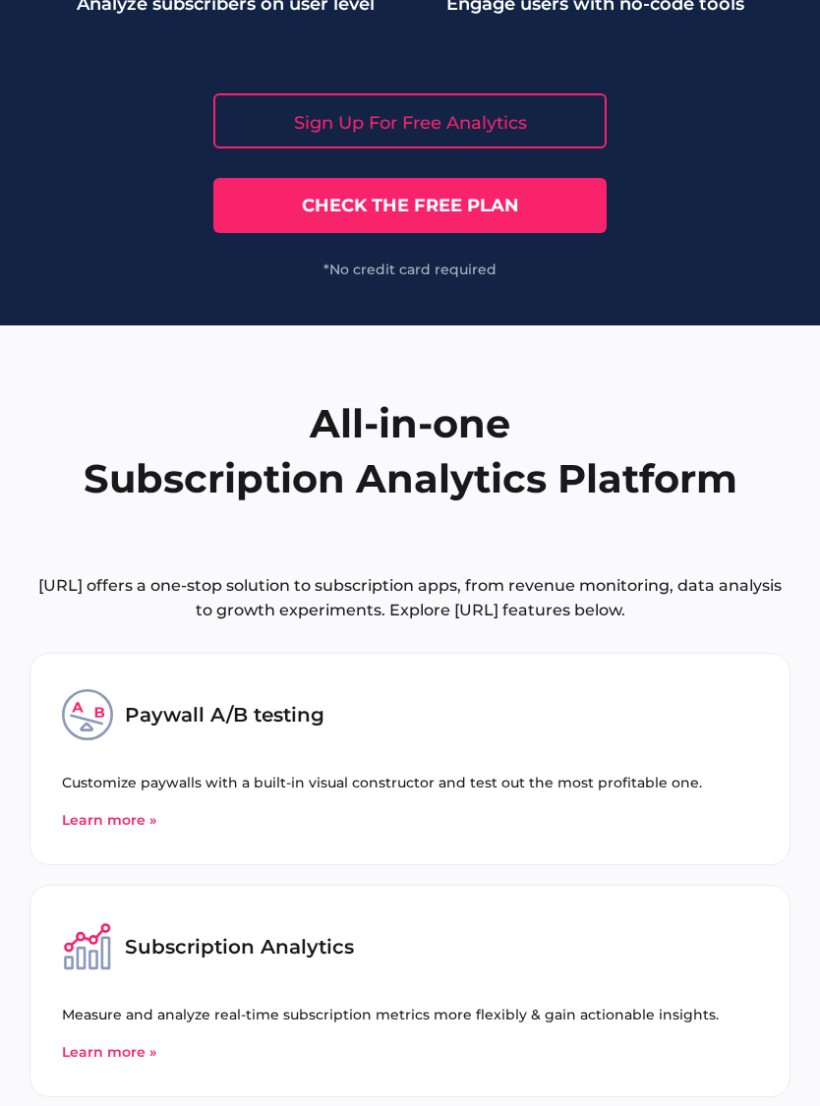
scroll to position [9030, 0]
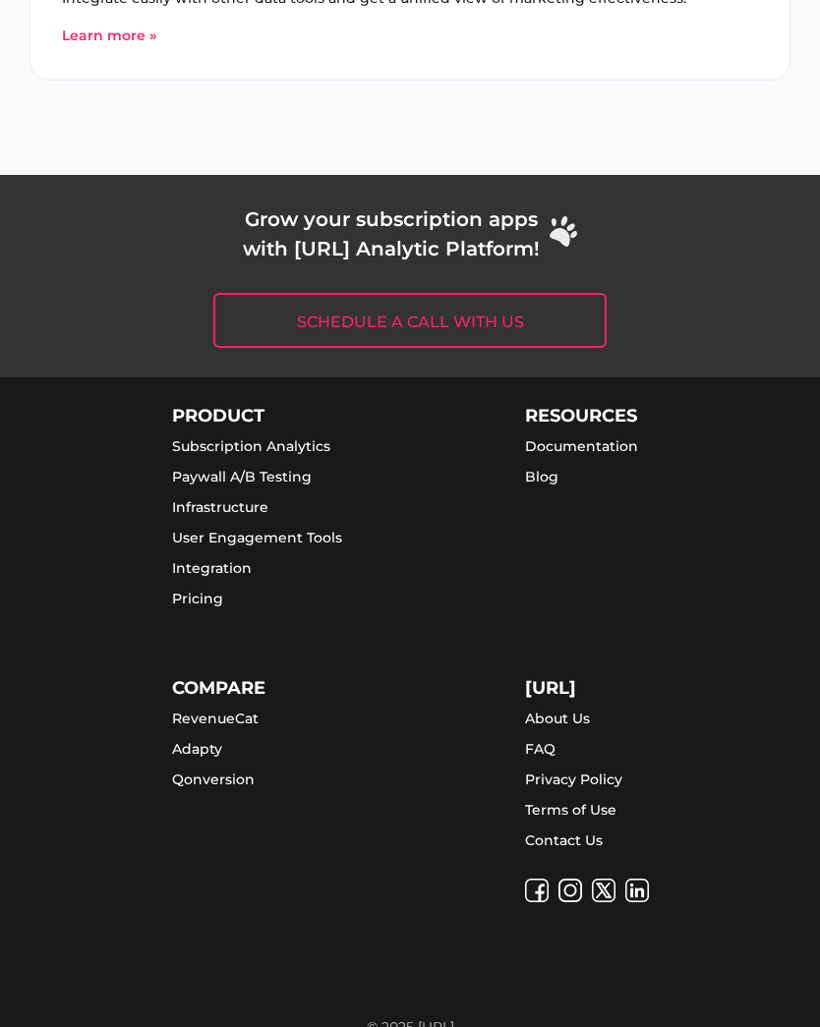
click at [757, 338] on div "Grow your subscription apps with Appflow.ai Analytic Platform! Schedule a call …" at bounding box center [410, 276] width 820 height 202
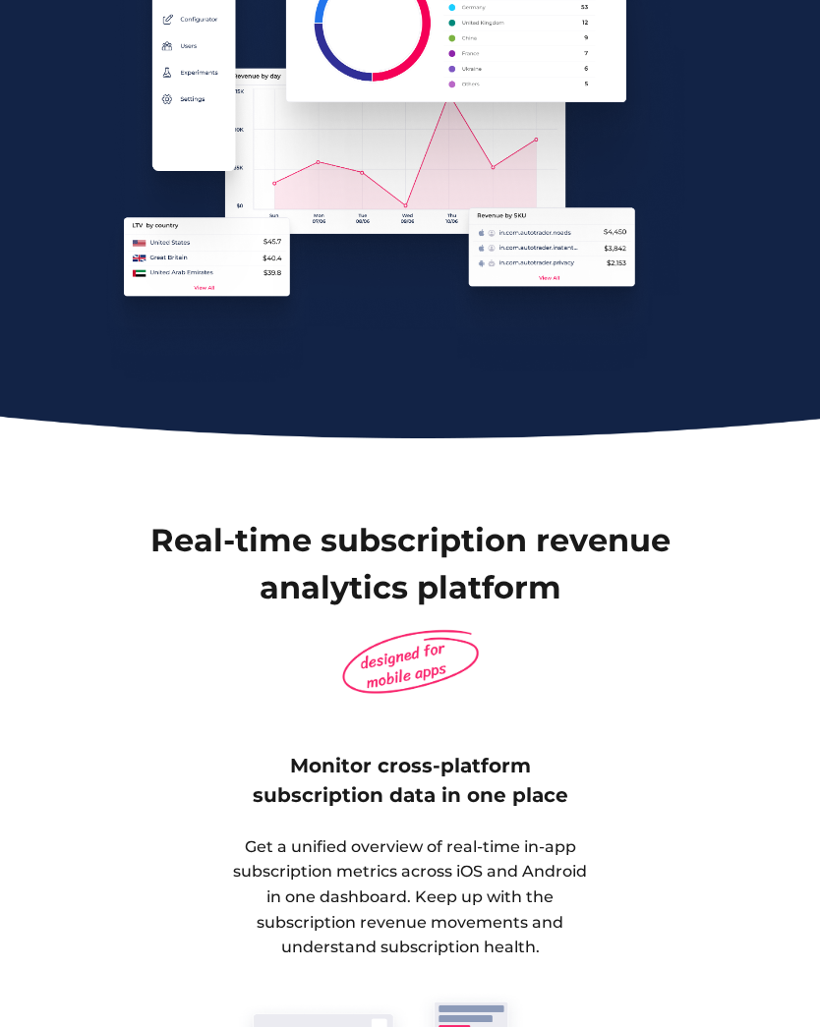
scroll to position [0, 0]
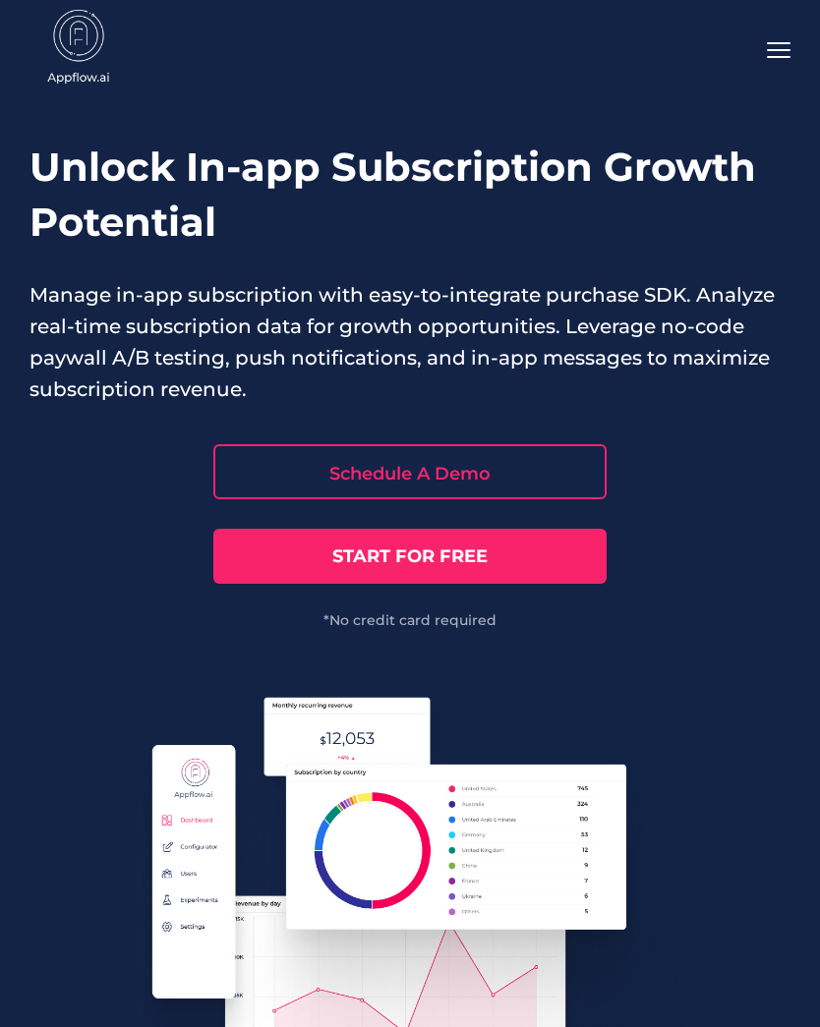
click at [785, 35] on div at bounding box center [410, 50] width 820 height 100
click at [793, 28] on div at bounding box center [410, 50] width 820 height 100
click at [784, 44] on use at bounding box center [779, 50] width 24 height 16
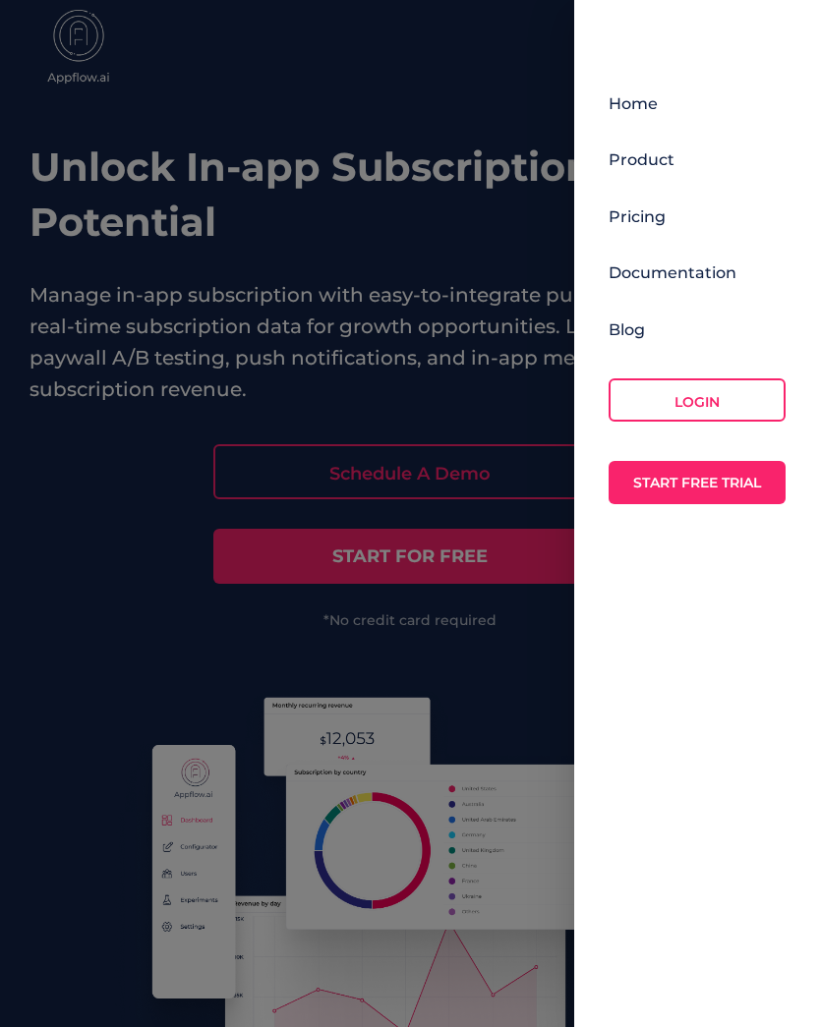
click at [692, 219] on div "Home Product Pricing Documentation Blog Login Start Free Trial" at bounding box center [696, 299] width 177 height 410
click at [655, 209] on link "Pricing" at bounding box center [636, 216] width 57 height 19
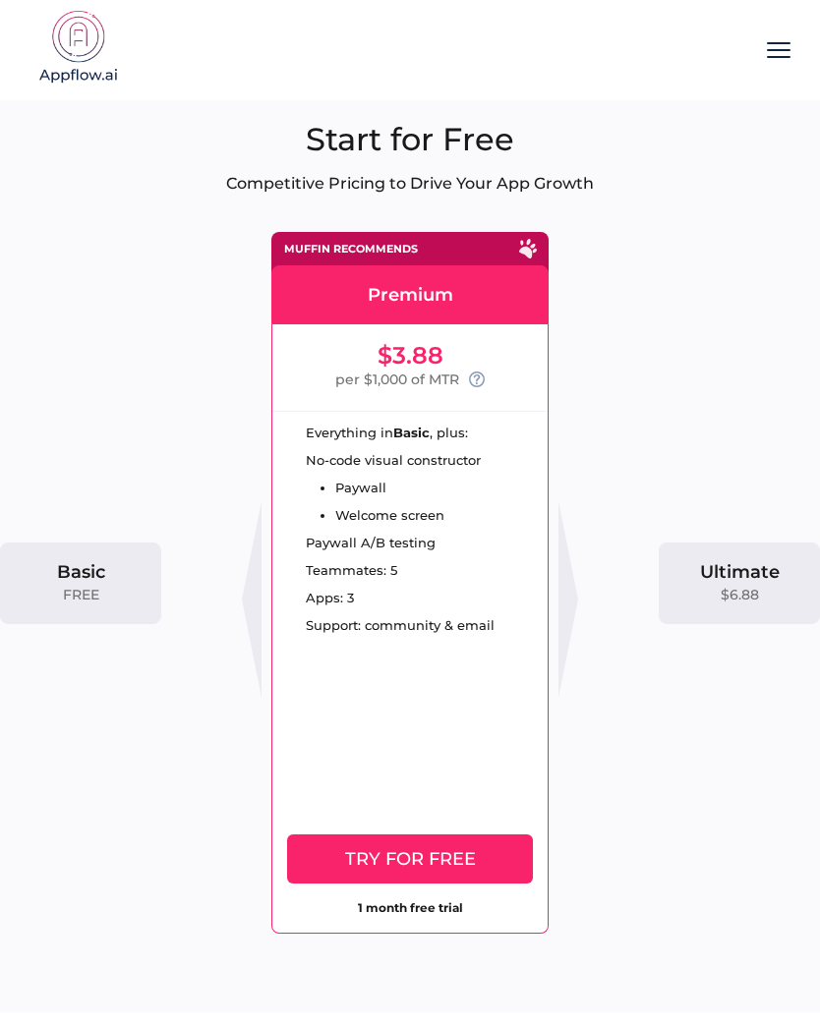
scroll to position [0, 273]
click at [747, 553] on div "Ultimate $6.88" at bounding box center [739, 584] width 161 height 82
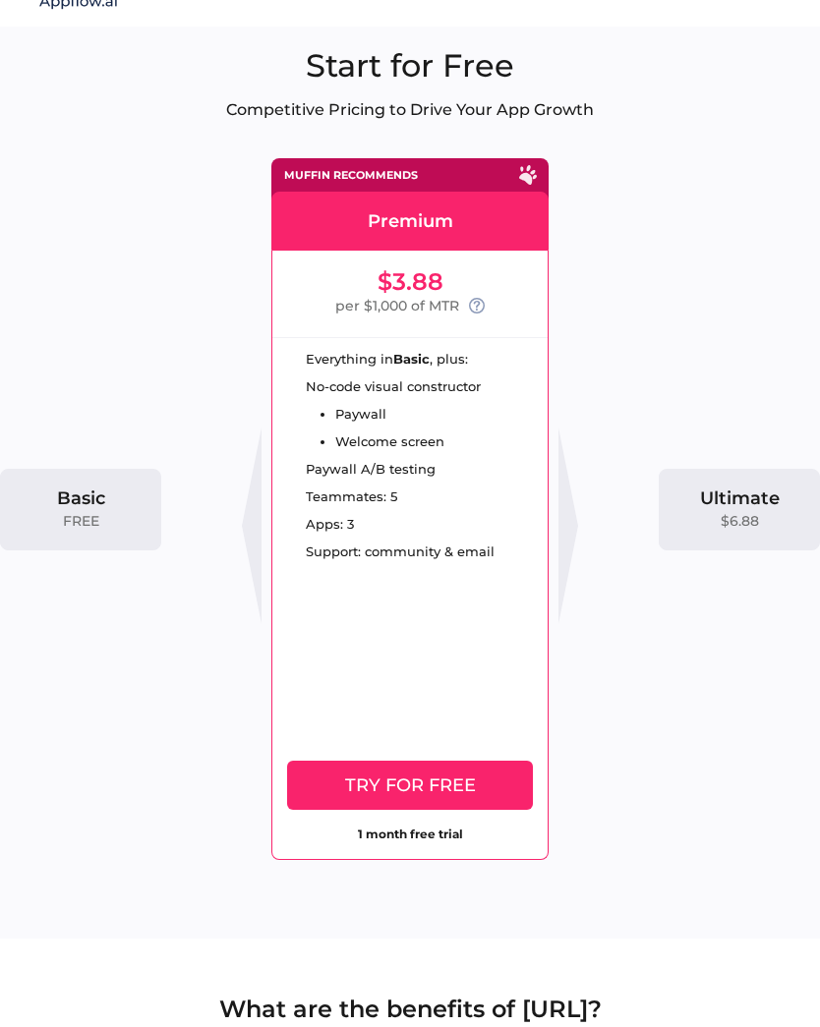
scroll to position [71, 0]
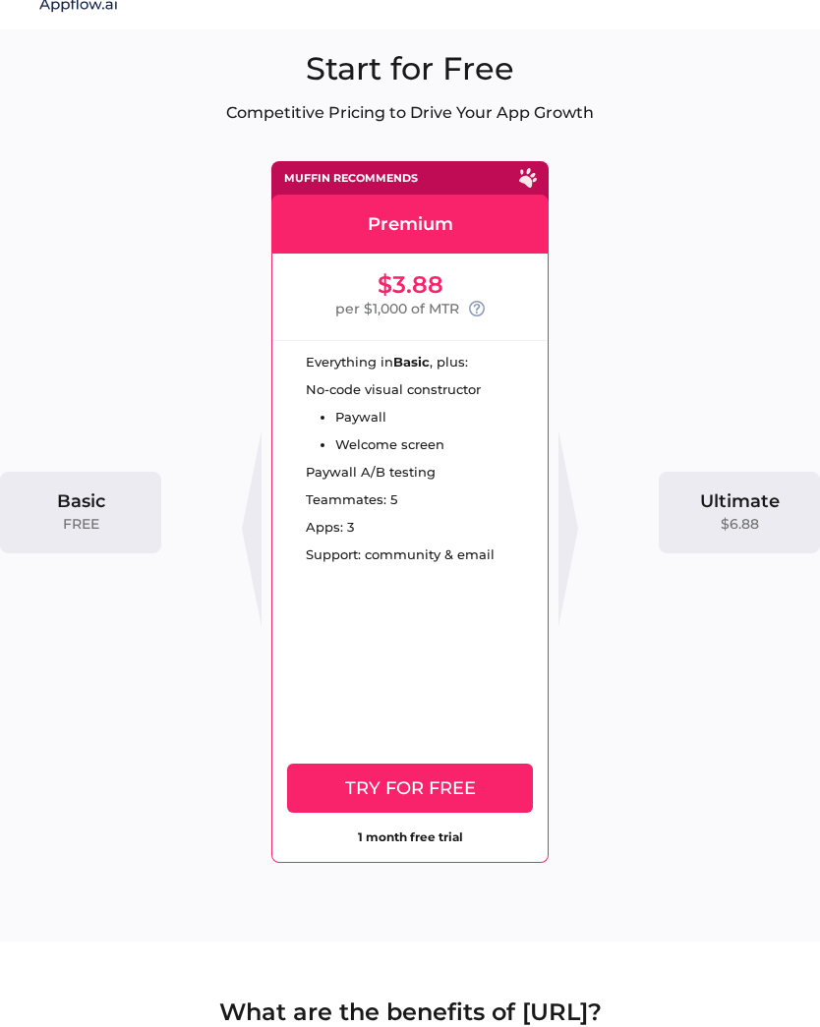
click at [748, 507] on div "Ultimate" at bounding box center [740, 501] width 80 height 18
click at [565, 530] on div at bounding box center [568, 529] width 20 height 197
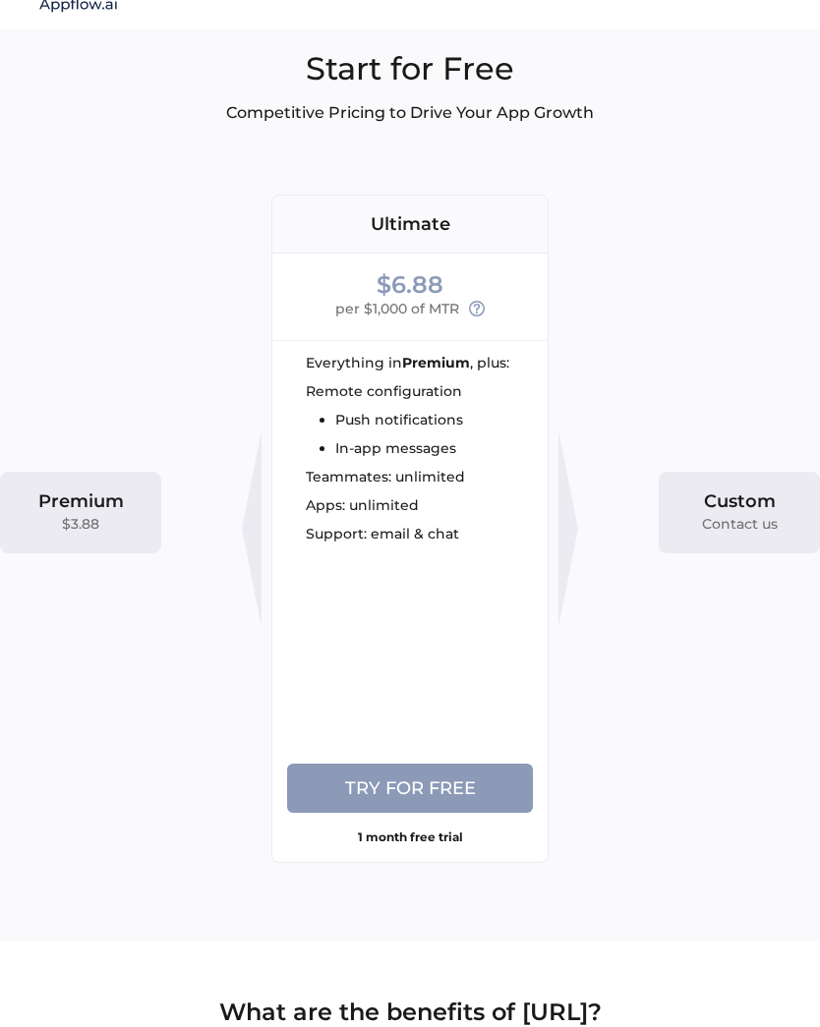
click at [573, 514] on div at bounding box center [568, 529] width 20 height 197
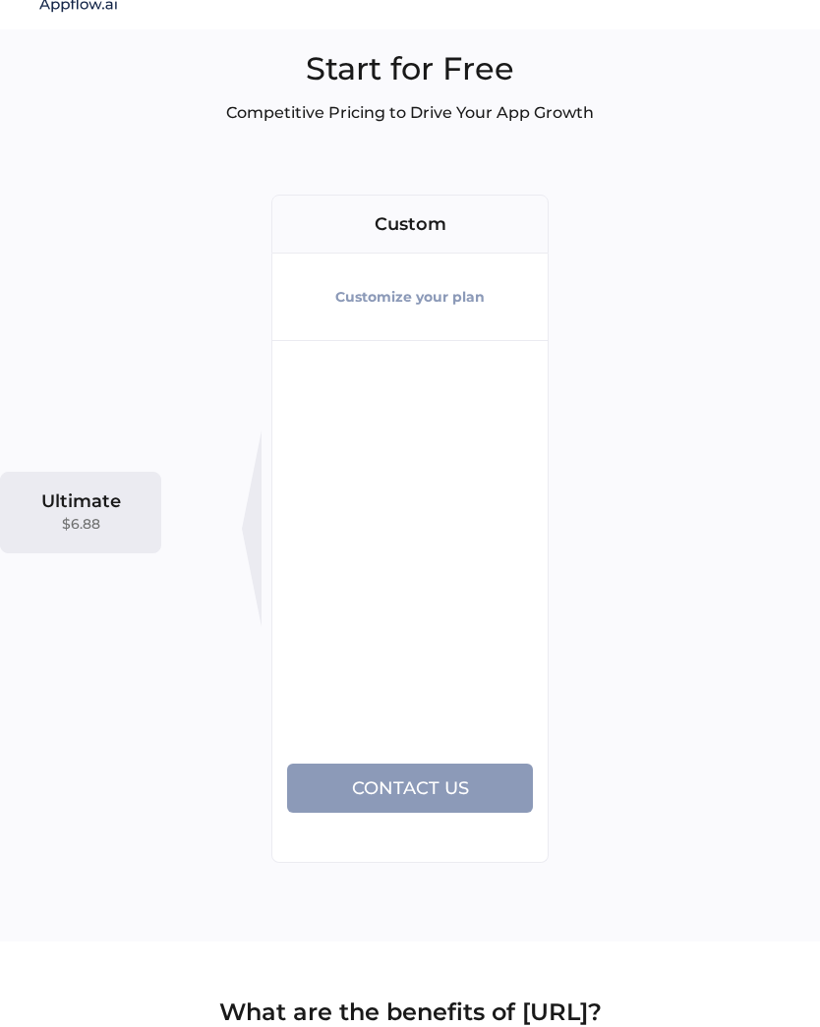
click at [260, 528] on div at bounding box center [252, 529] width 20 height 197
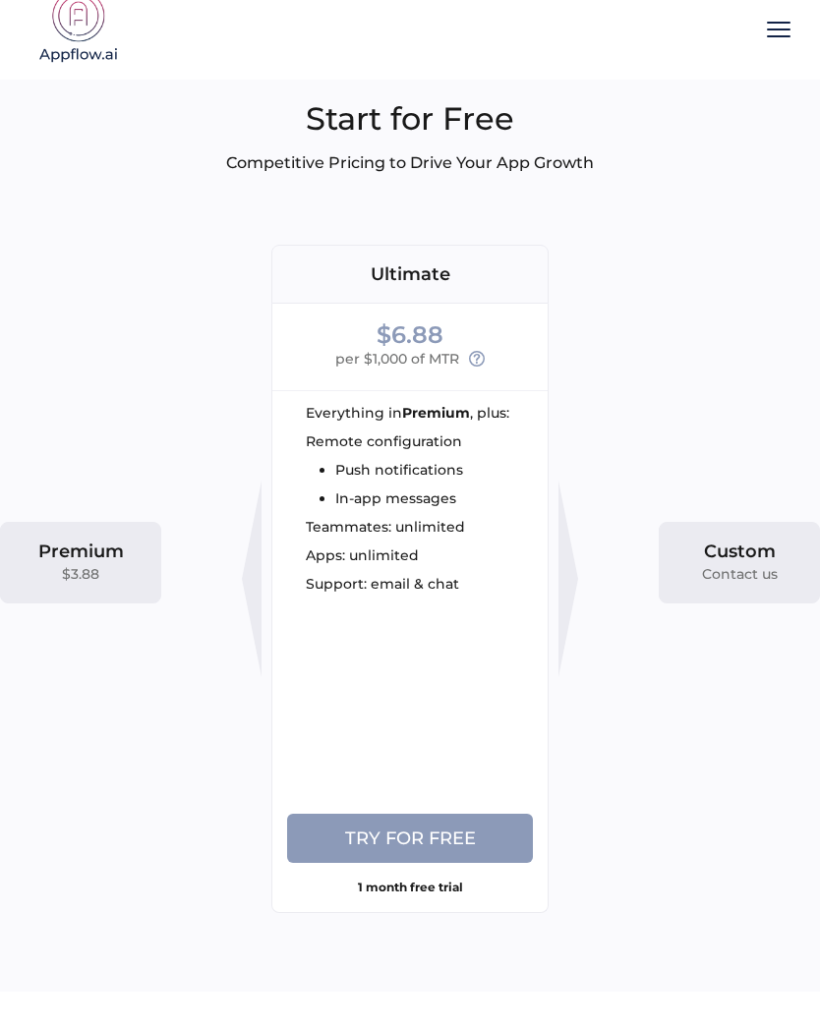
scroll to position [0, 0]
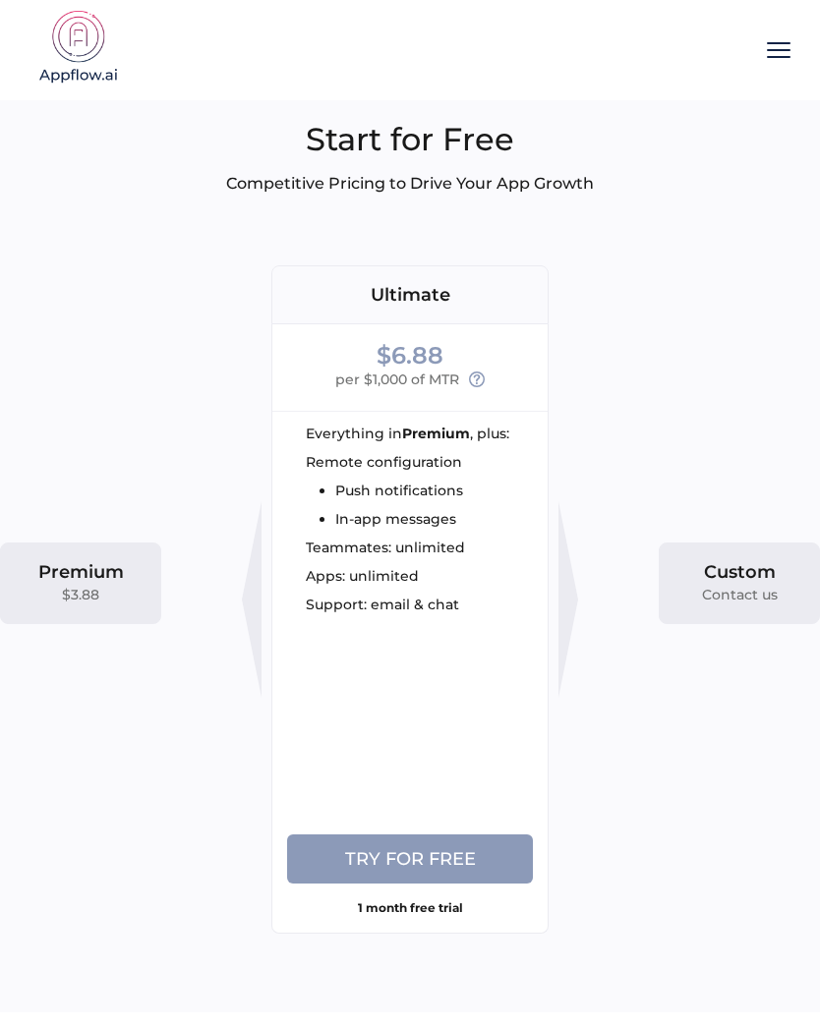
click at [245, 578] on div at bounding box center [252, 599] width 20 height 197
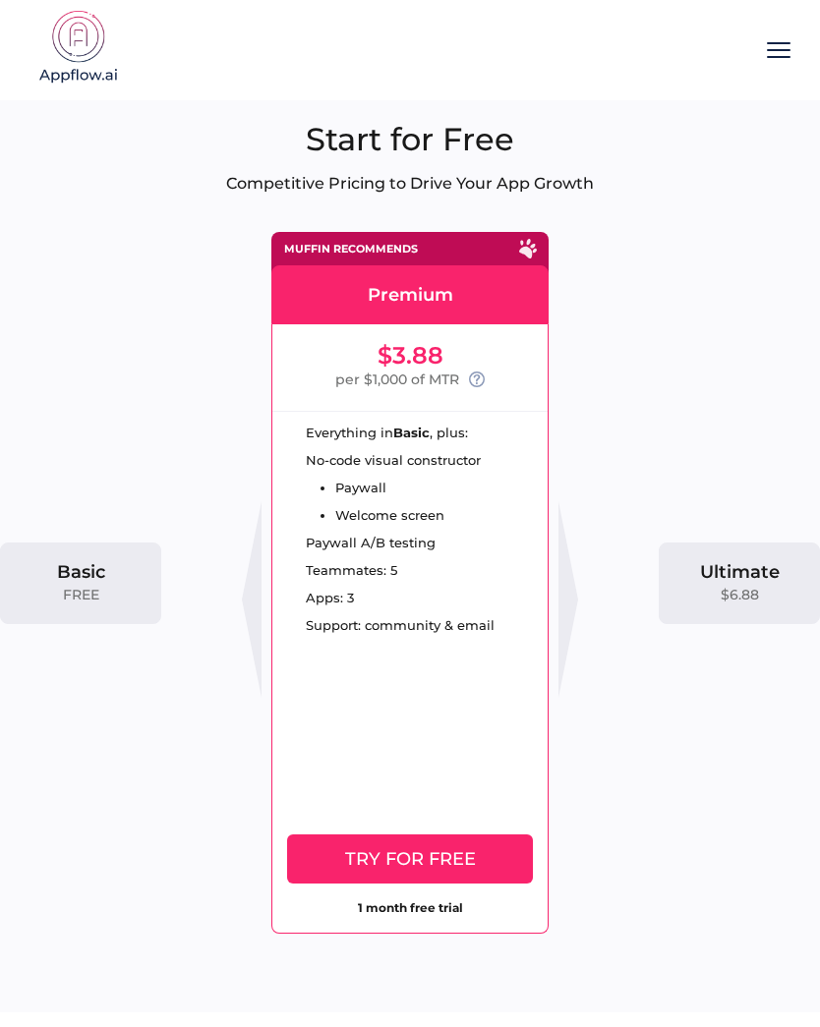
click at [572, 600] on div at bounding box center [568, 599] width 20 height 197
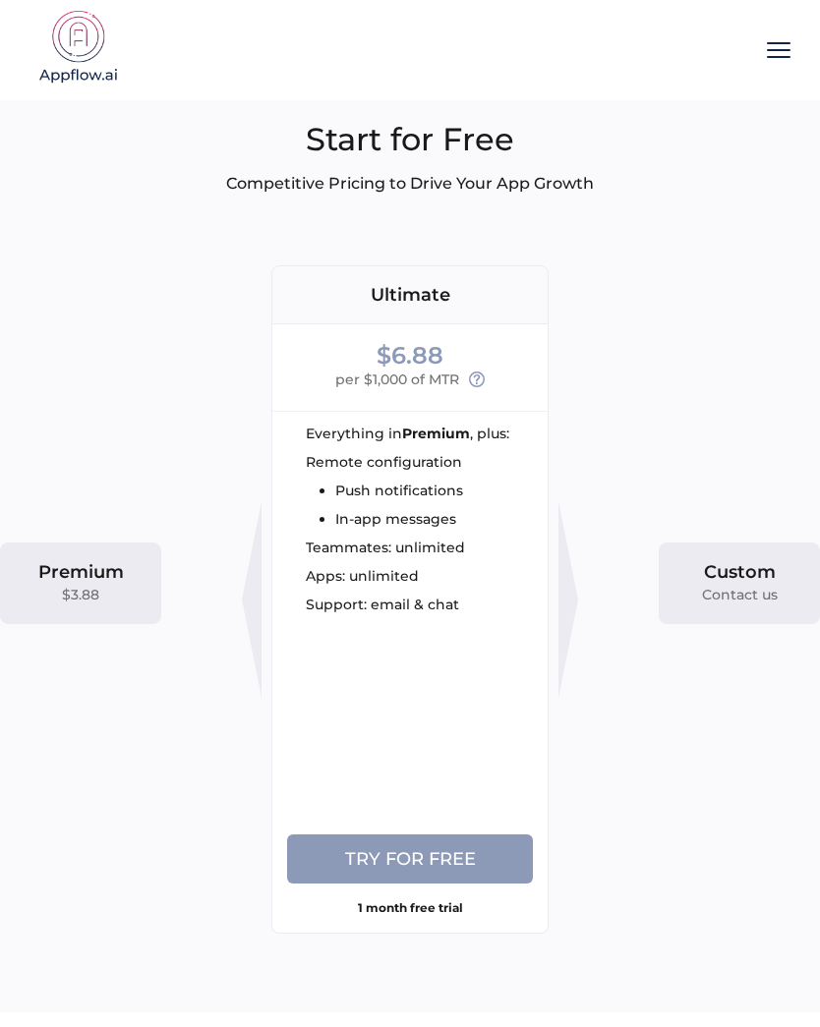
click at [249, 598] on div at bounding box center [252, 599] width 20 height 197
